Goal: Task Accomplishment & Management: Use online tool/utility

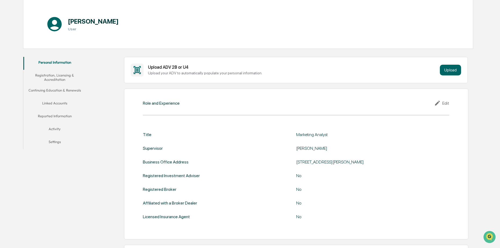
scroll to position [49, 0]
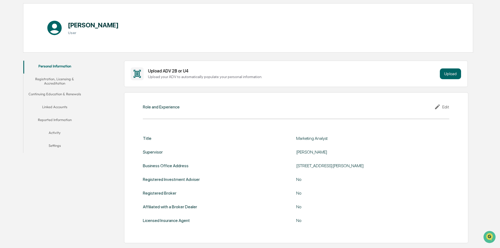
click at [62, 87] on button "Registration, Licensing & Accreditation" at bounding box center [54, 81] width 63 height 15
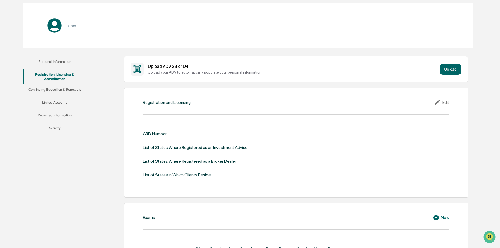
click at [56, 90] on button "Continuing Education & Renewals" at bounding box center [54, 90] width 63 height 13
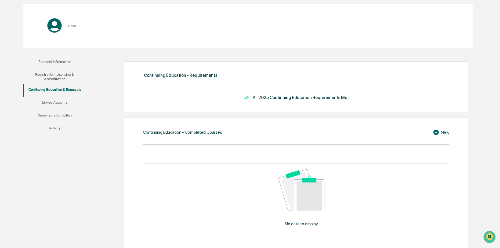
click at [57, 103] on button "Linked Accounts" at bounding box center [54, 103] width 63 height 13
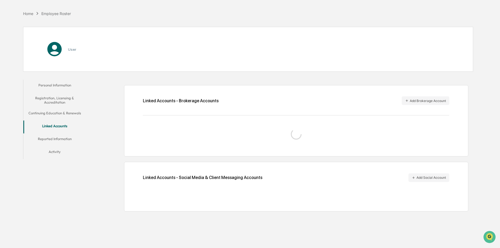
scroll to position [26, 0]
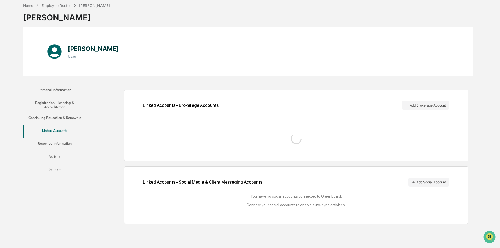
click at [62, 91] on button "Personal Information" at bounding box center [54, 90] width 63 height 13
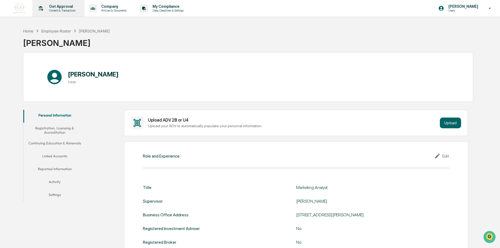
click at [70, 12] on p "Content & Transactions" at bounding box center [61, 11] width 33 height 4
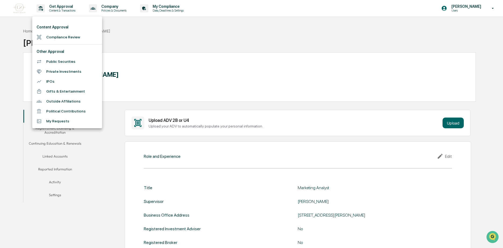
click at [67, 37] on li "Compliance Review" at bounding box center [67, 37] width 70 height 10
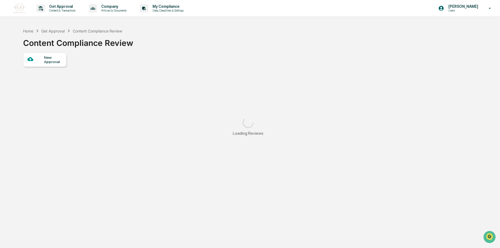
click at [49, 63] on div "New Approval" at bounding box center [53, 59] width 18 height 9
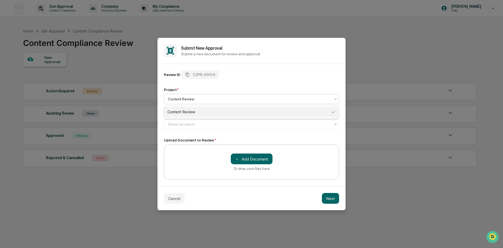
click at [200, 99] on div at bounding box center [249, 98] width 163 height 5
click at [190, 126] on div at bounding box center [249, 124] width 163 height 5
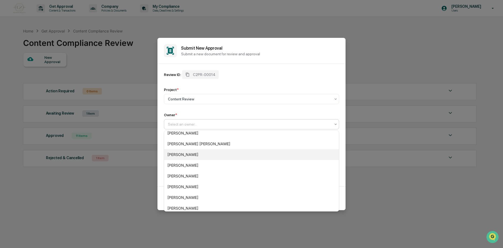
scroll to position [61, 0]
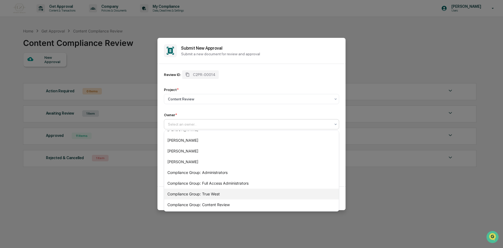
click at [195, 197] on div "Compliance Group: True West" at bounding box center [251, 194] width 175 height 11
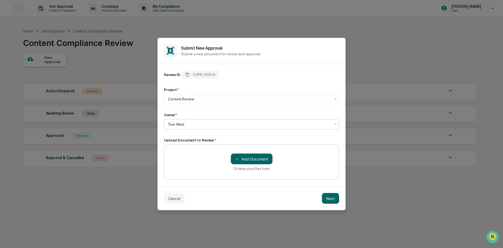
click at [191, 123] on div at bounding box center [249, 124] width 163 height 5
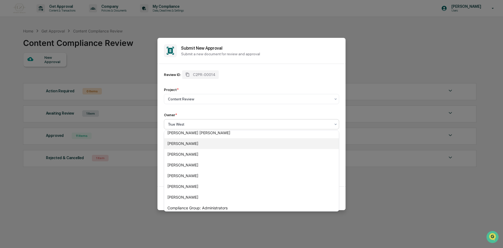
scroll to position [27, 0]
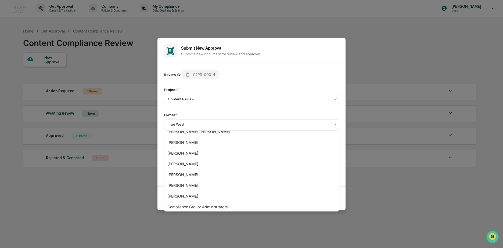
click at [234, 98] on div at bounding box center [249, 98] width 163 height 5
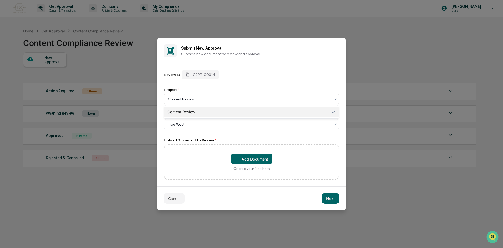
click at [199, 138] on div "Review ID: C2PR-00014 Project * 1 result available. Use Up and Down to choose o…" at bounding box center [251, 125] width 175 height 110
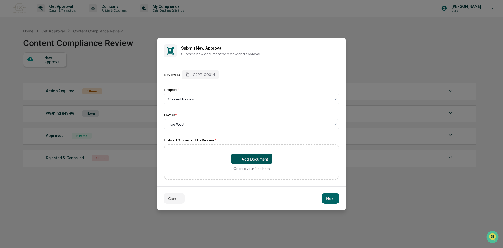
click at [252, 160] on button "＋ Add Document" at bounding box center [252, 159] width 42 height 11
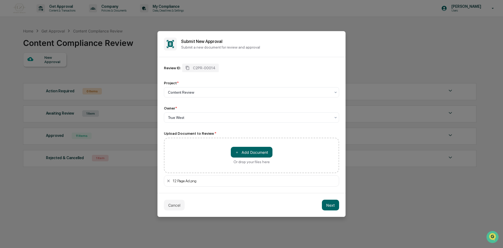
click at [175, 181] on div "12 Page Ad.png" at bounding box center [255, 181] width 164 height 4
click at [176, 181] on div "12 Page Ad.png" at bounding box center [255, 181] width 164 height 4
click at [328, 206] on button "Next" at bounding box center [330, 205] width 17 height 11
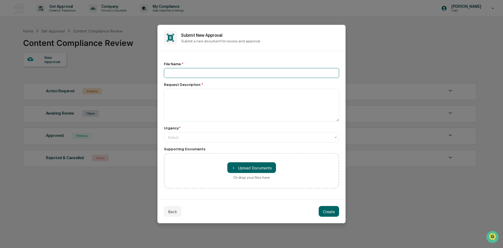
click at [202, 71] on input at bounding box center [251, 73] width 175 height 10
type input "**********"
click at [202, 95] on textarea at bounding box center [251, 105] width 175 height 33
type textarea "**********"
click at [167, 74] on input "**********" at bounding box center [251, 73] width 175 height 10
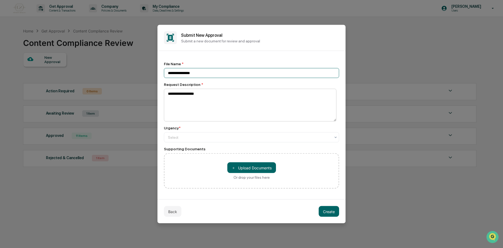
type input "**********"
click at [205, 96] on textarea "**********" at bounding box center [250, 105] width 172 height 33
type textarea "**********"
click at [225, 133] on div "Select" at bounding box center [251, 137] width 175 height 10
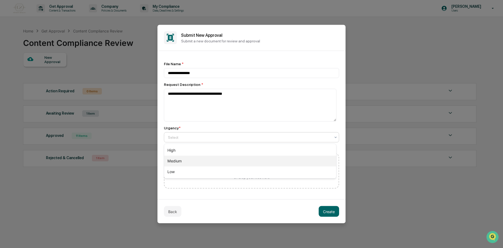
click at [205, 165] on div "Medium" at bounding box center [250, 161] width 172 height 11
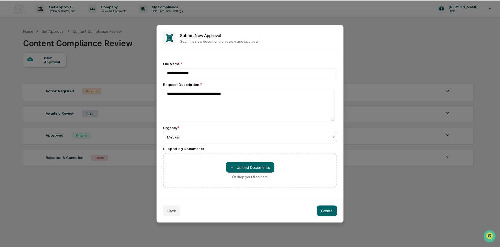
scroll to position [0, 0]
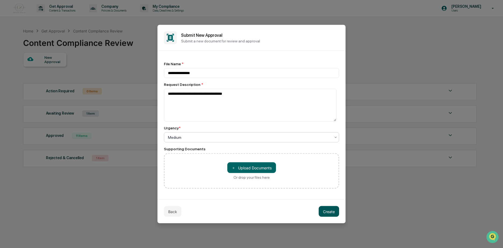
click at [331, 211] on button "Create" at bounding box center [329, 211] width 20 height 11
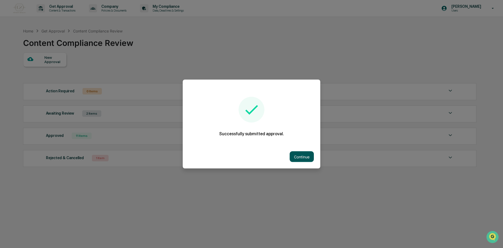
click at [305, 159] on button "Continue" at bounding box center [302, 157] width 24 height 11
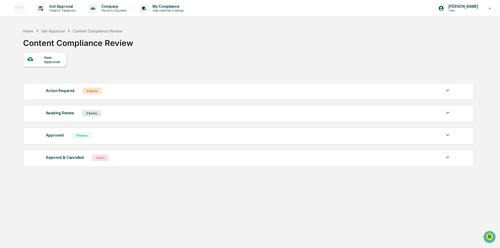
click at [100, 135] on div "Approved 11 Items" at bounding box center [248, 136] width 405 height 8
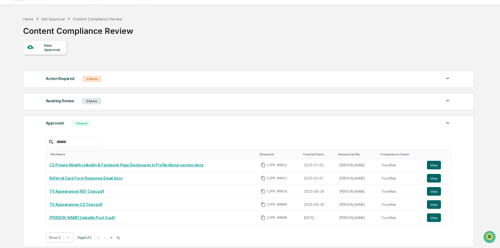
scroll to position [0, 0]
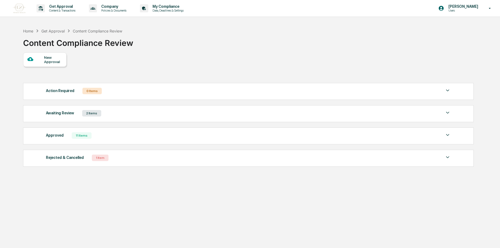
click at [103, 114] on div "Awaiting Review 2 Items" at bounding box center [248, 114] width 405 height 8
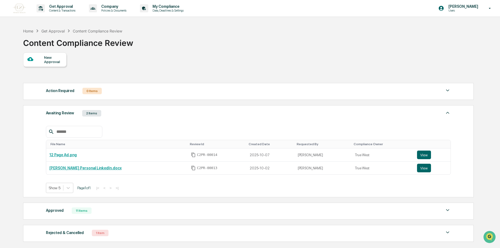
click at [103, 114] on div "Awaiting Review 2 Items" at bounding box center [248, 114] width 405 height 8
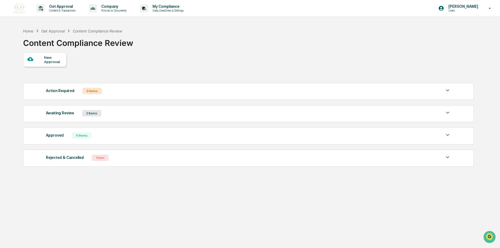
click at [121, 115] on div "Awaiting Review 2 Items" at bounding box center [248, 114] width 405 height 8
